Goal: Task Accomplishment & Management: Manage account settings

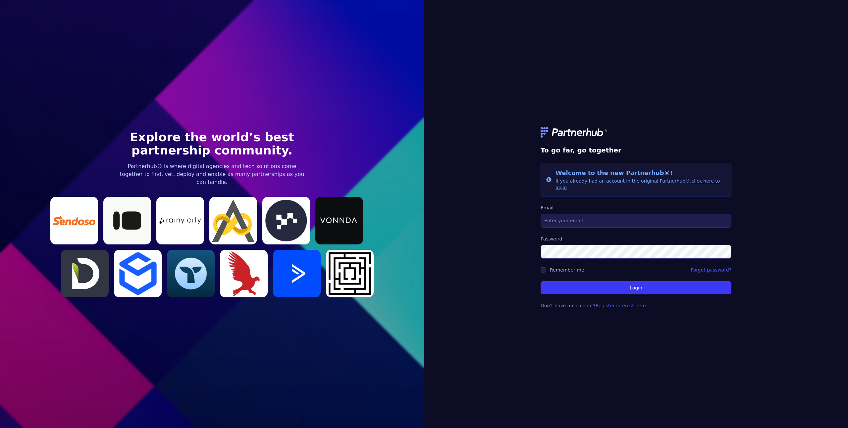
click at [565, 225] on form "To go far, go together Info Welcome to the new Partnerhub®! If you already had …" at bounding box center [635, 214] width 191 height 206
click at [570, 215] on input "Email" at bounding box center [635, 221] width 191 height 14
type input "[EMAIL_ADDRESS][DOMAIN_NAME]"
click at [540, 281] on button "Login" at bounding box center [635, 287] width 191 height 13
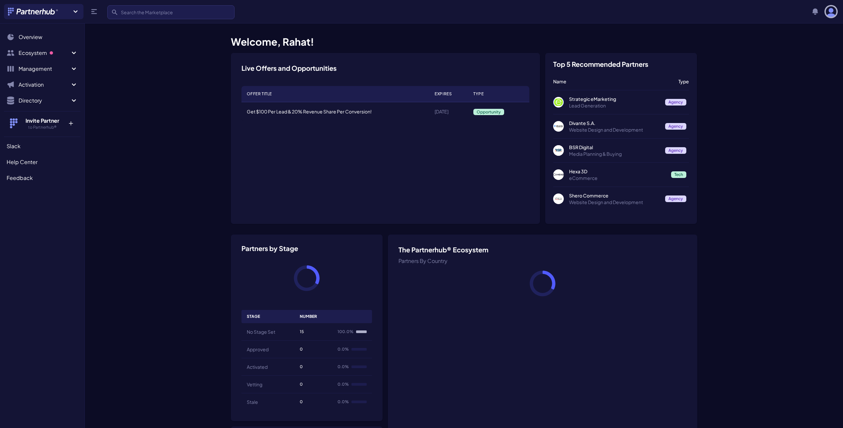
click at [834, 13] on img "button" at bounding box center [830, 11] width 11 height 11
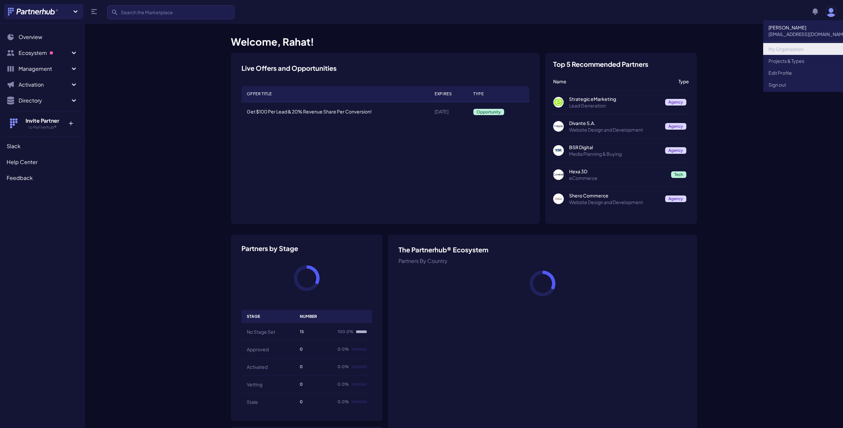
click at [792, 52] on link "My Organization" at bounding box center [807, 49] width 89 height 12
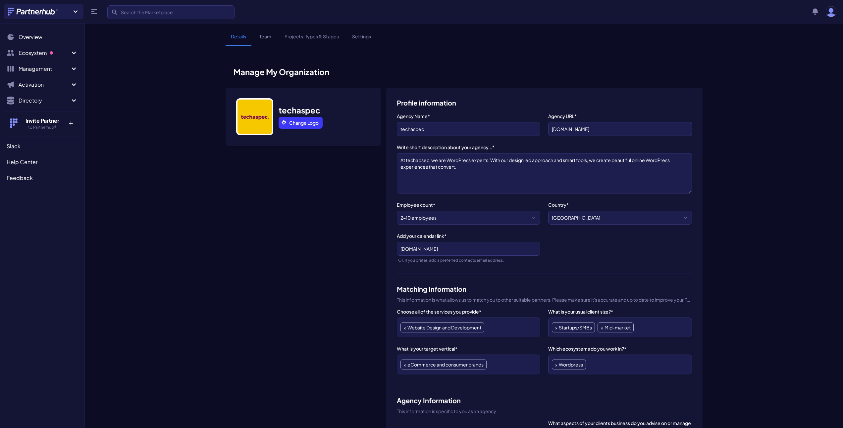
scroll to position [229, 0]
click at [365, 37] on link "Settings" at bounding box center [361, 39] width 29 height 13
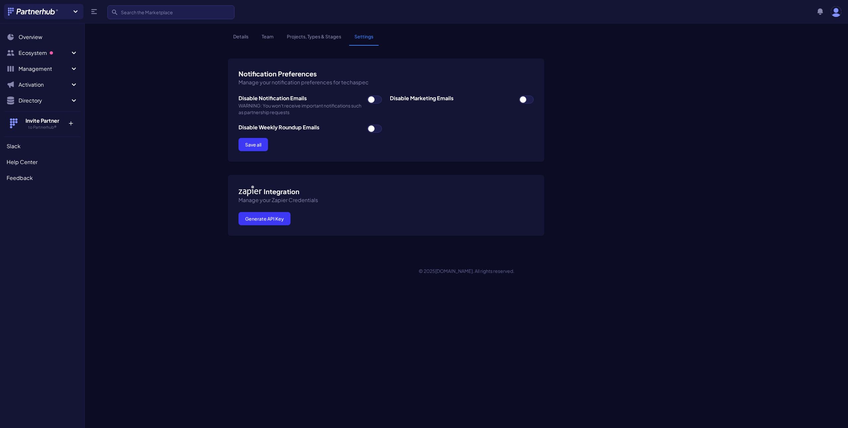
click at [371, 101] on span at bounding box center [374, 100] width 15 height 8
click at [367, 96] on input "checkbox" at bounding box center [367, 95] width 0 height 0
checkbox input "true"
click at [526, 100] on span at bounding box center [526, 100] width 15 height 8
click at [519, 96] on input "checkbox" at bounding box center [518, 95] width 0 height 0
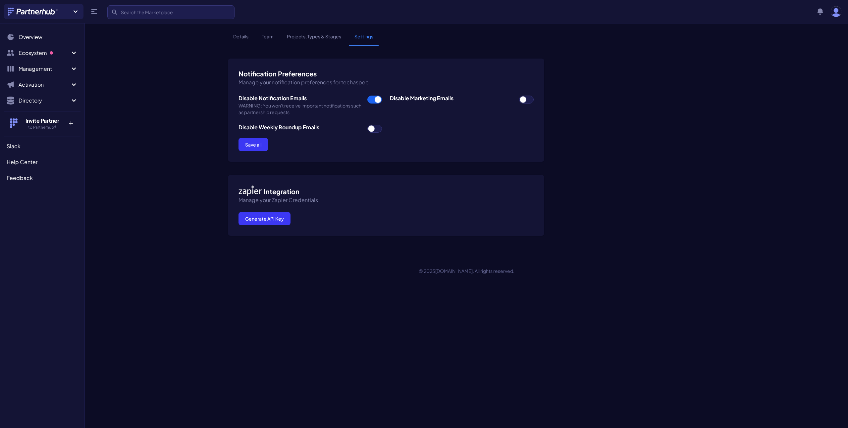
checkbox input "true"
click at [375, 128] on span at bounding box center [374, 129] width 15 height 8
click at [367, 125] on input "checkbox" at bounding box center [367, 124] width 0 height 0
checkbox input "true"
click at [256, 146] on button "Save all" at bounding box center [252, 144] width 29 height 13
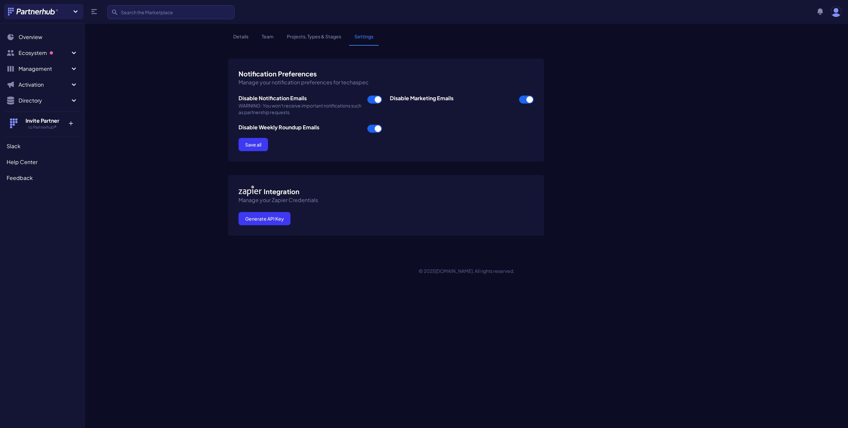
click at [314, 37] on link "Projects, Types & Stages" at bounding box center [313, 39] width 65 height 13
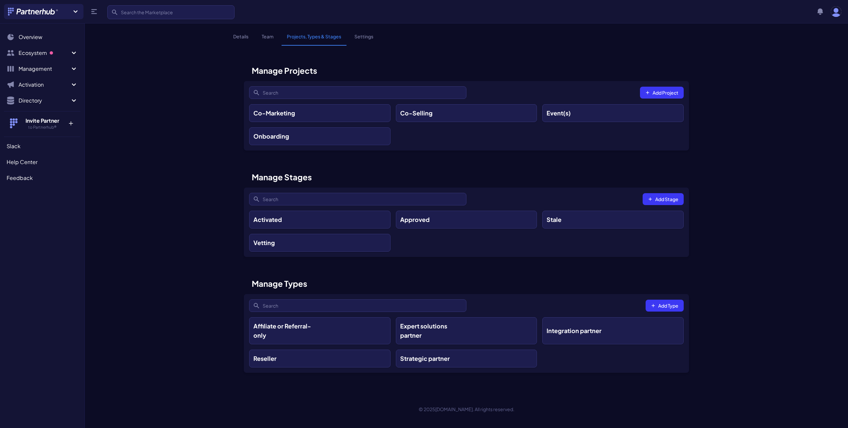
click at [270, 35] on link "Team" at bounding box center [267, 39] width 23 height 13
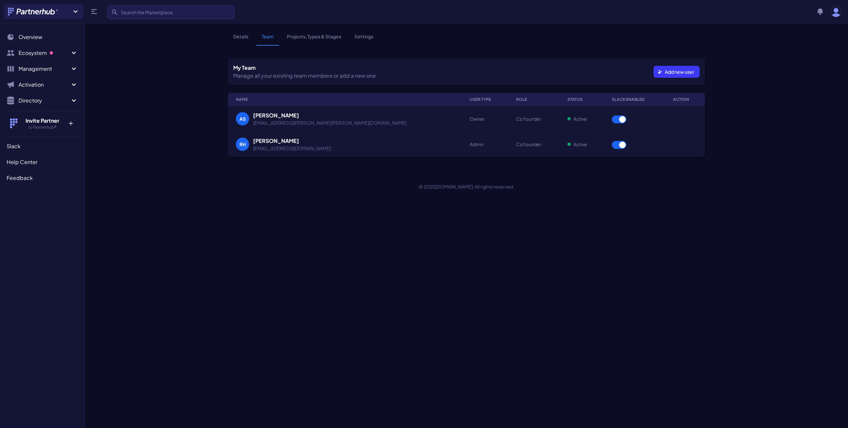
click at [611, 121] on span at bounding box center [618, 120] width 15 height 8
click at [611, 116] on input "checkbox" at bounding box center [611, 115] width 0 height 0
checkbox input "false"
click at [238, 36] on link "Details" at bounding box center [241, 39] width 26 height 13
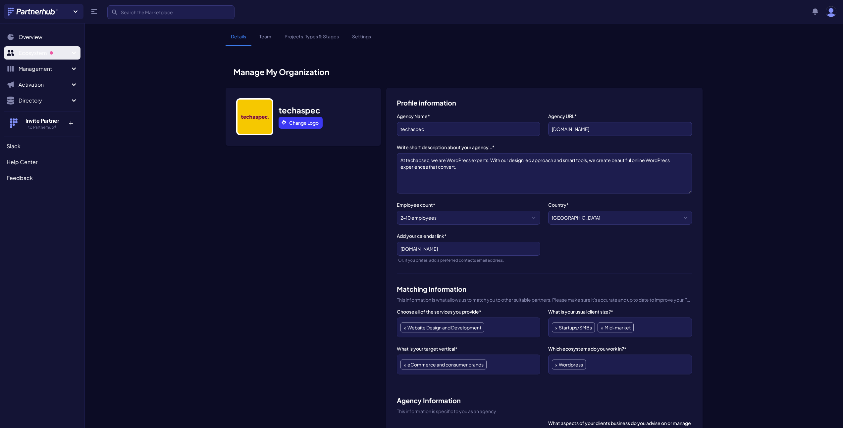
click at [56, 48] on button "Ecosystem" at bounding box center [42, 52] width 76 height 13
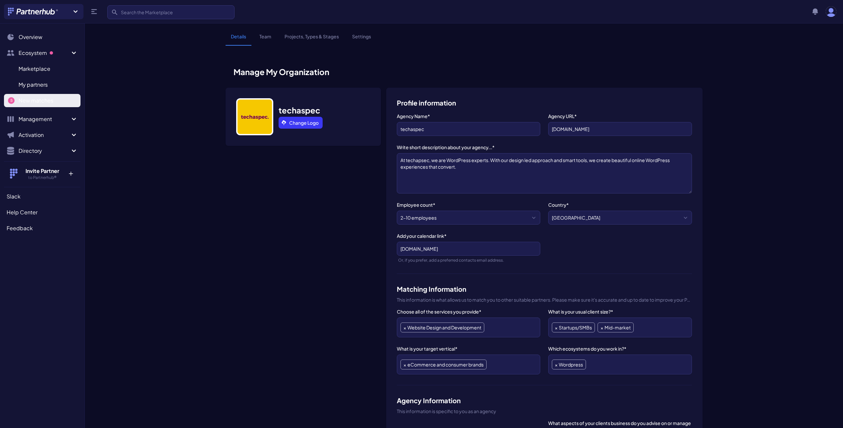
click at [41, 99] on span "New matches" at bounding box center [36, 101] width 35 height 8
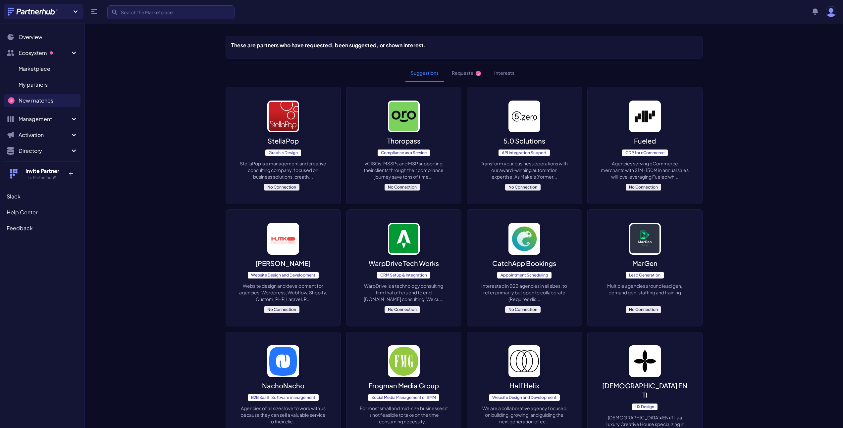
click at [35, 105] on link "New matches N" at bounding box center [42, 100] width 76 height 13
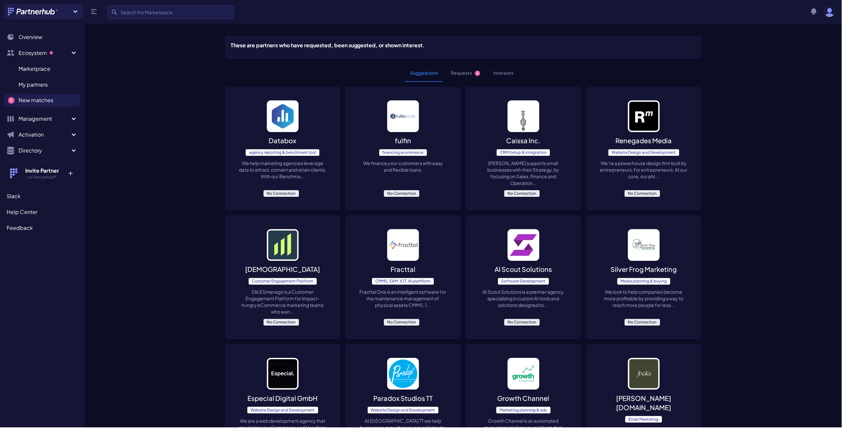
click at [473, 74] on button "Requests 5" at bounding box center [466, 73] width 40 height 18
